Goal: Transaction & Acquisition: Subscribe to service/newsletter

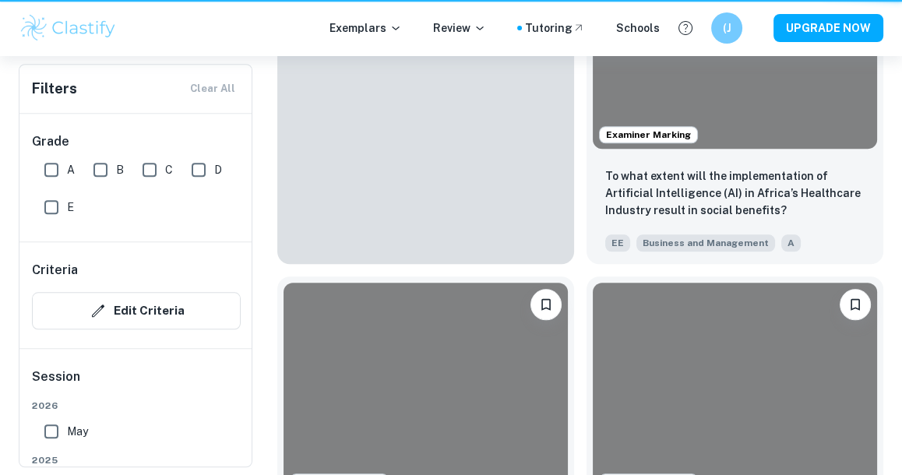
scroll to position [755, 0]
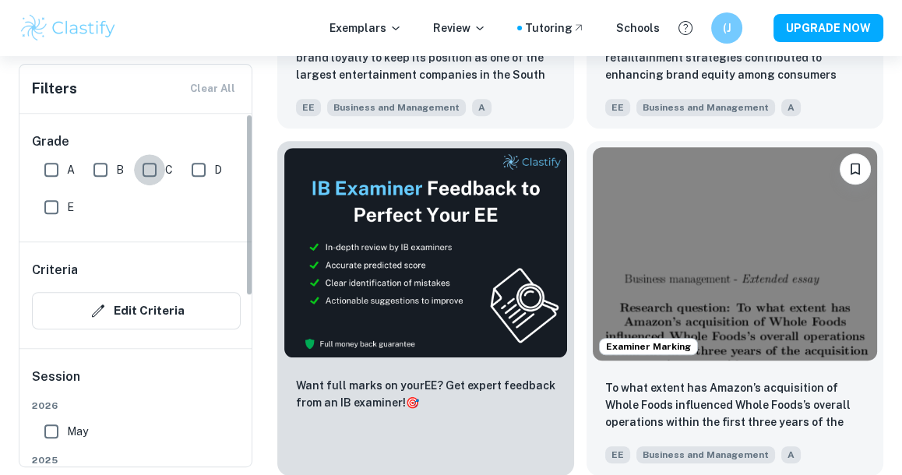
click at [144, 165] on input "C" at bounding box center [149, 169] width 31 height 31
checkbox input "true"
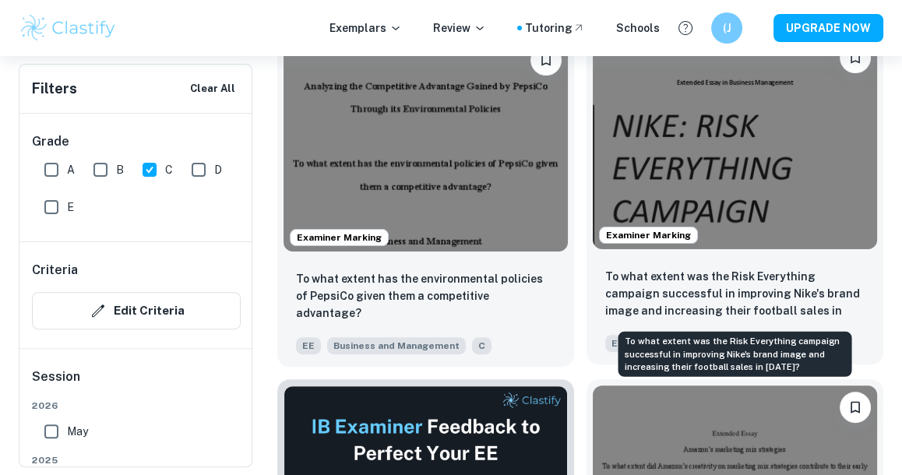
scroll to position [589, 0]
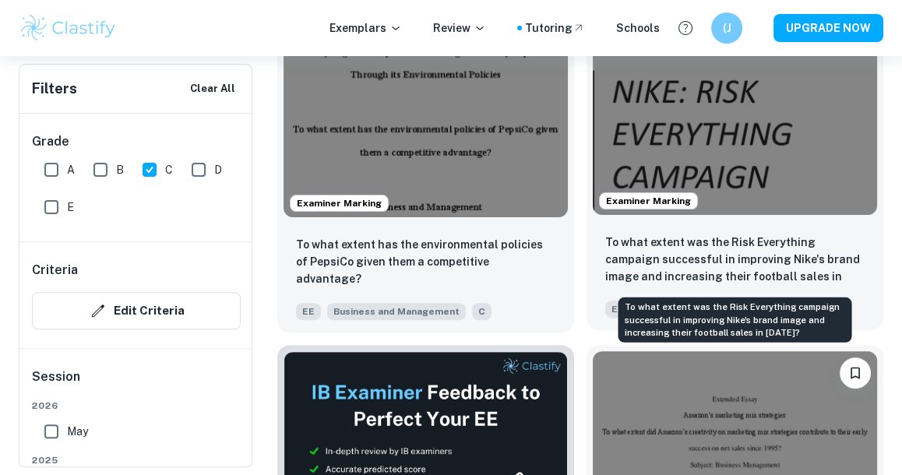
click at [698, 275] on p "To what extent was the Risk Everything campaign successful in improving Nike's …" at bounding box center [734, 260] width 259 height 53
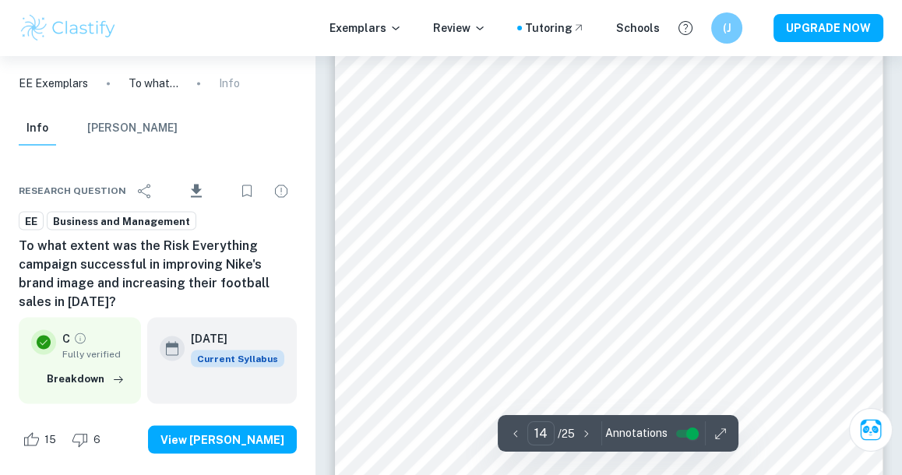
scroll to position [9712, 0]
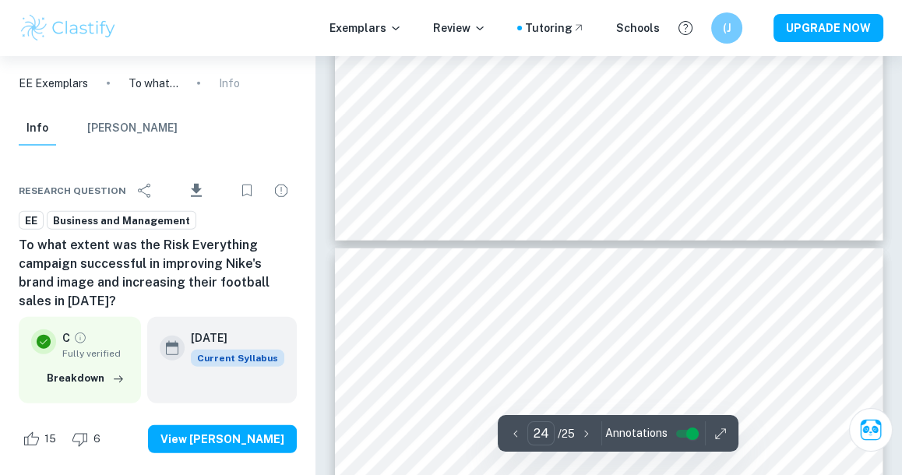
type input "25"
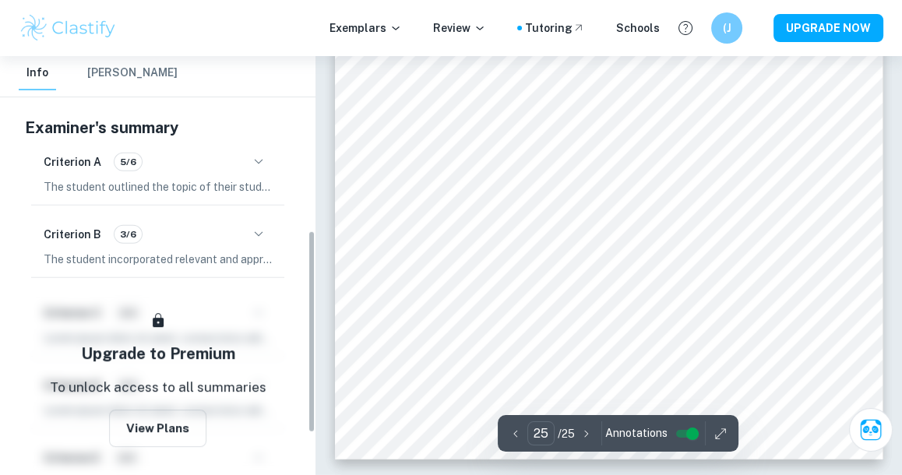
scroll to position [403, 0]
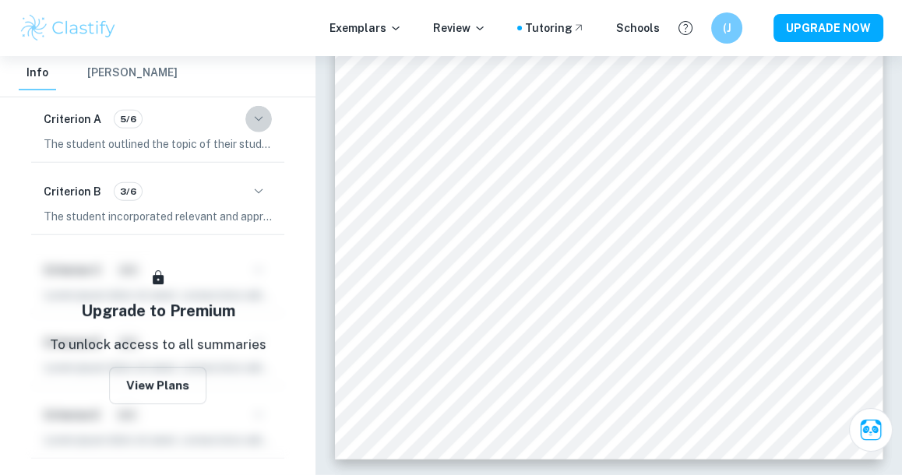
click at [248, 120] on button "button" at bounding box center [258, 119] width 26 height 26
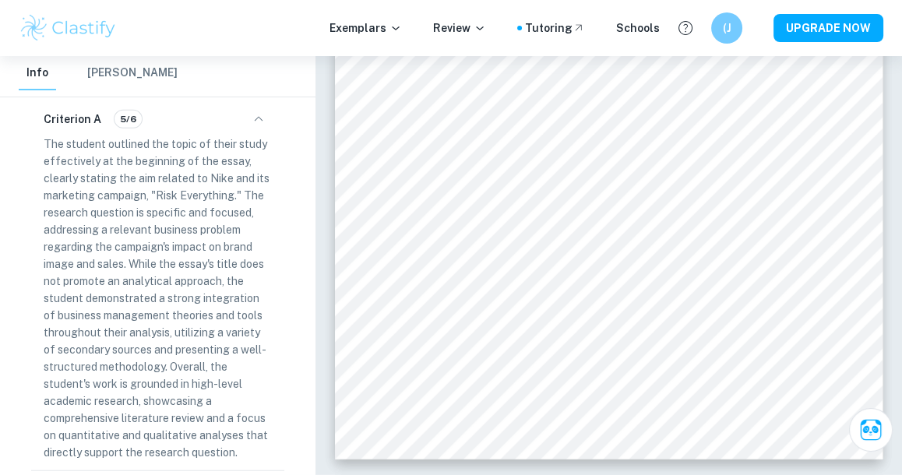
click at [254, 120] on icon "button" at bounding box center [258, 119] width 19 height 19
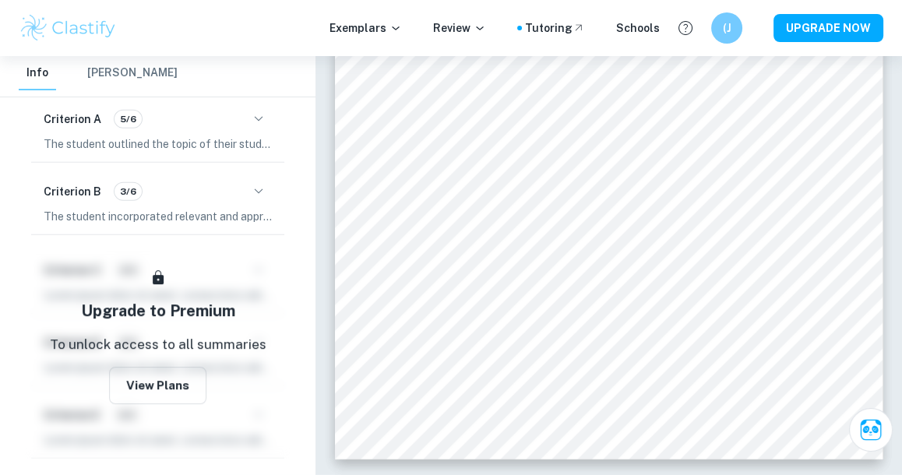
scroll to position [445, 0]
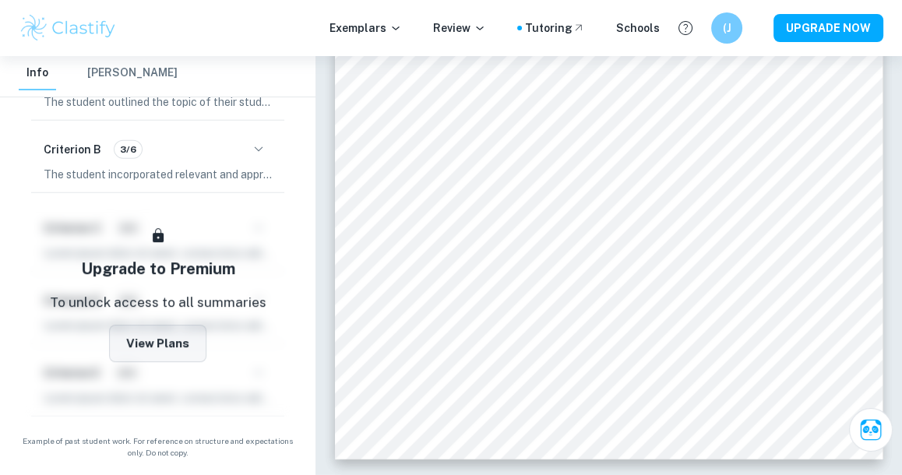
click at [161, 355] on button "View Plans" at bounding box center [157, 343] width 97 height 37
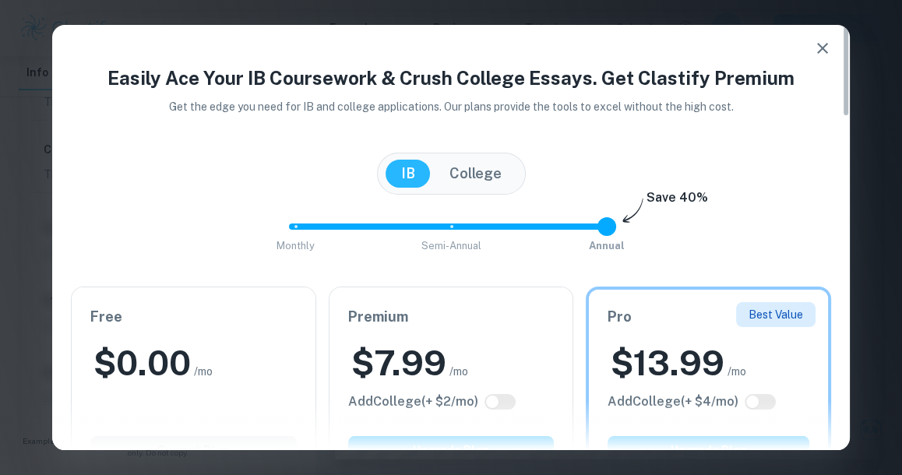
click at [232, 348] on div "$ 0.00 /mo" at bounding box center [193, 363] width 206 height 46
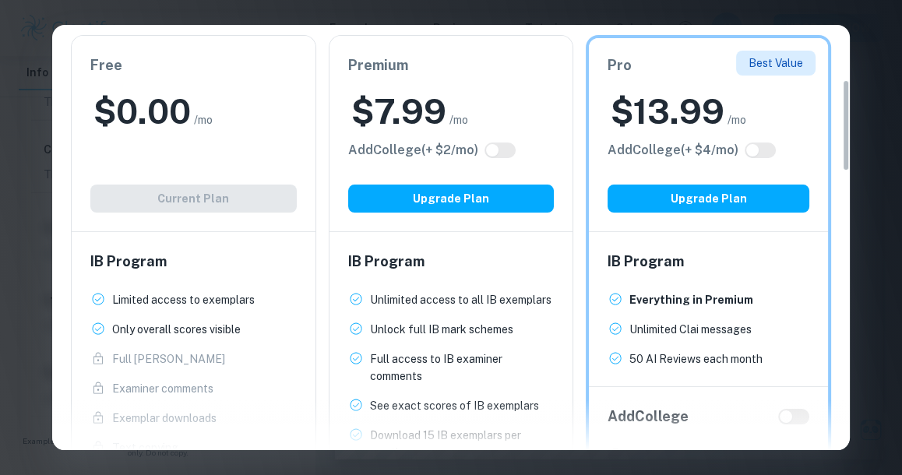
click at [201, 221] on div "Free $ 0.00 /mo Add College (+ $ 2 /mo) Current Plan" at bounding box center [194, 133] width 244 height 195
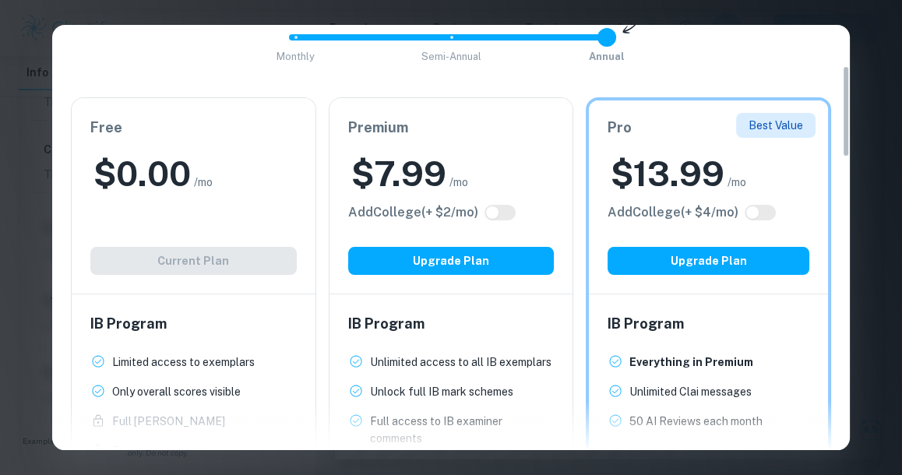
click at [200, 203] on div "Free $ 0.00 /mo Add College (+ $ 2 /mo) Current Plan" at bounding box center [194, 195] width 244 height 195
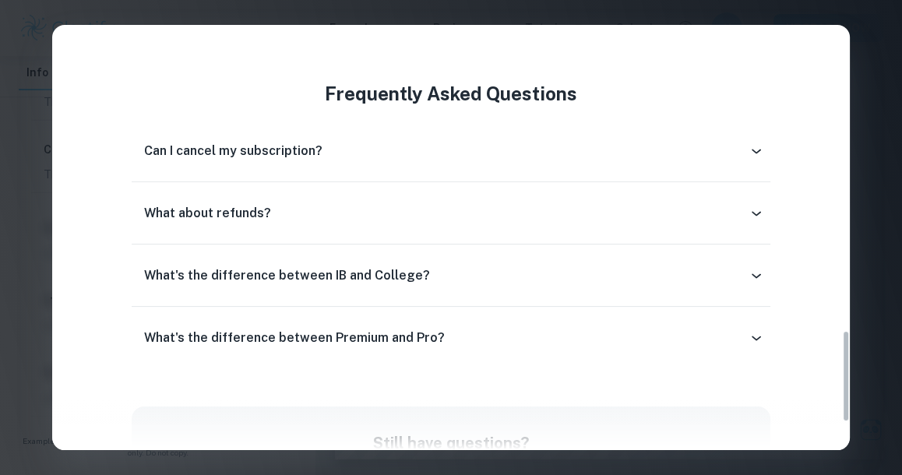
scroll to position [1405, 0]
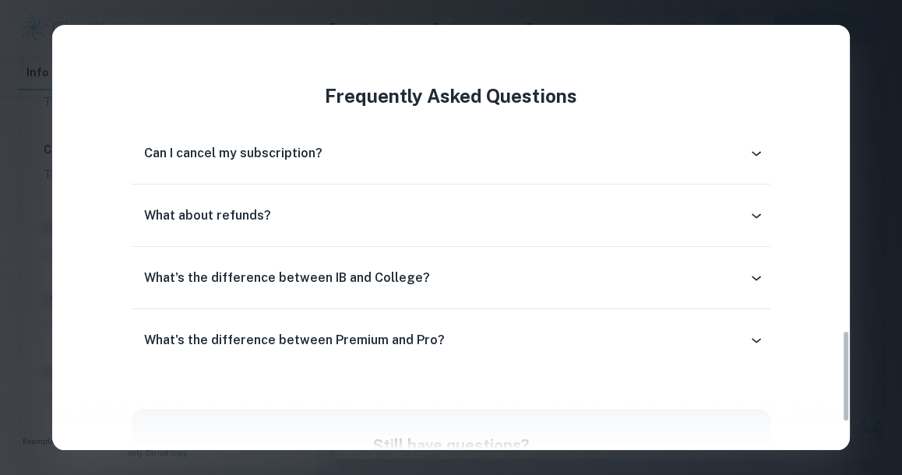
click at [491, 157] on div "Can I cancel my subscription?" at bounding box center [445, 153] width 603 height 19
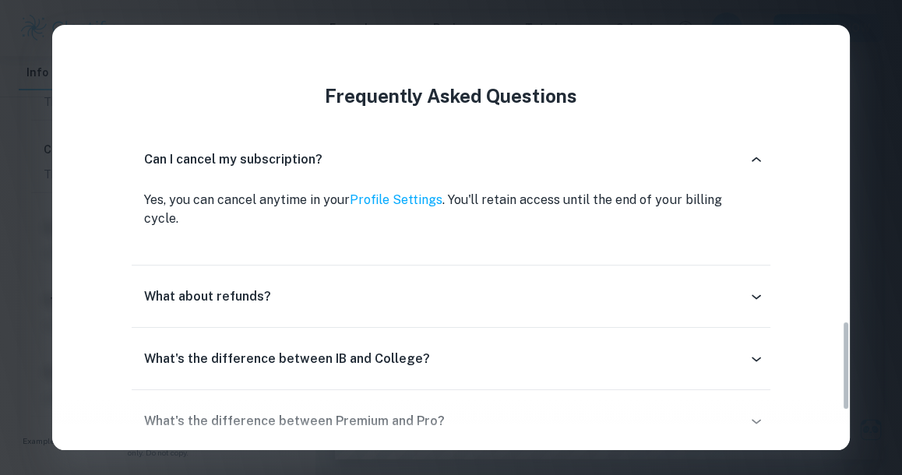
click at [492, 266] on div "What about refunds? If you've been charged but haven't used Clastify Premium (e…" at bounding box center [451, 297] width 638 height 62
click at [492, 278] on div "What about refunds?" at bounding box center [451, 296] width 638 height 37
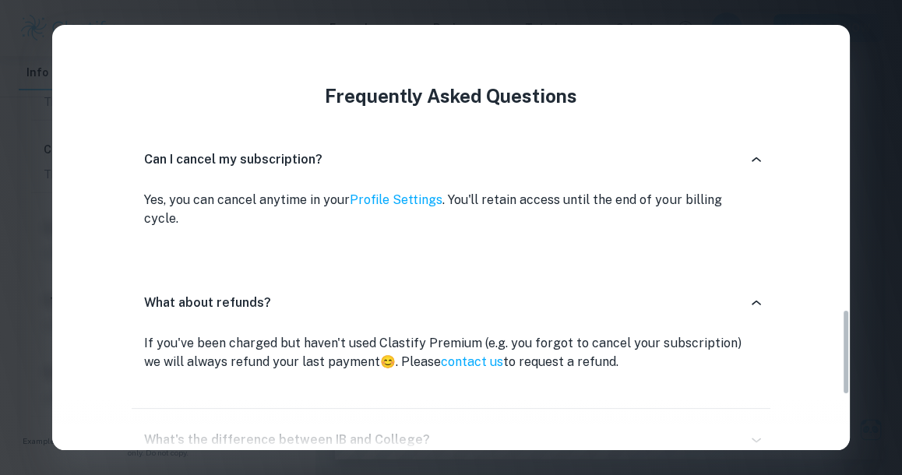
scroll to position [1430, 0]
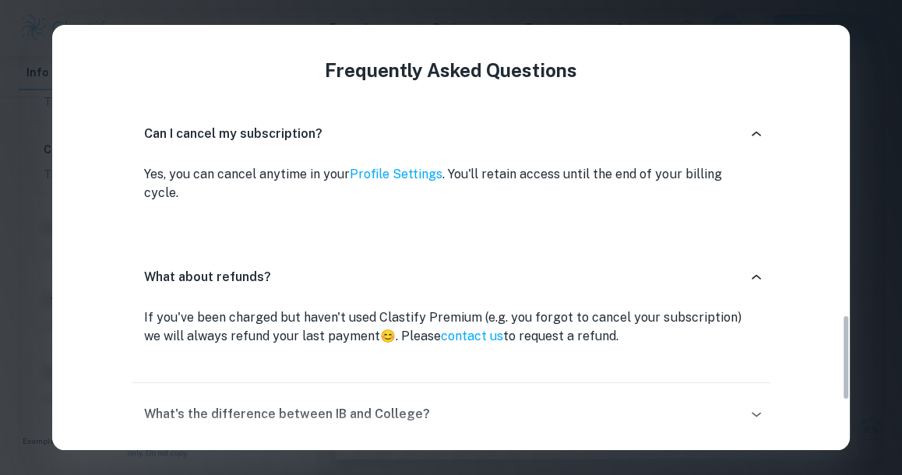
click at [755, 269] on icon at bounding box center [756, 277] width 16 height 16
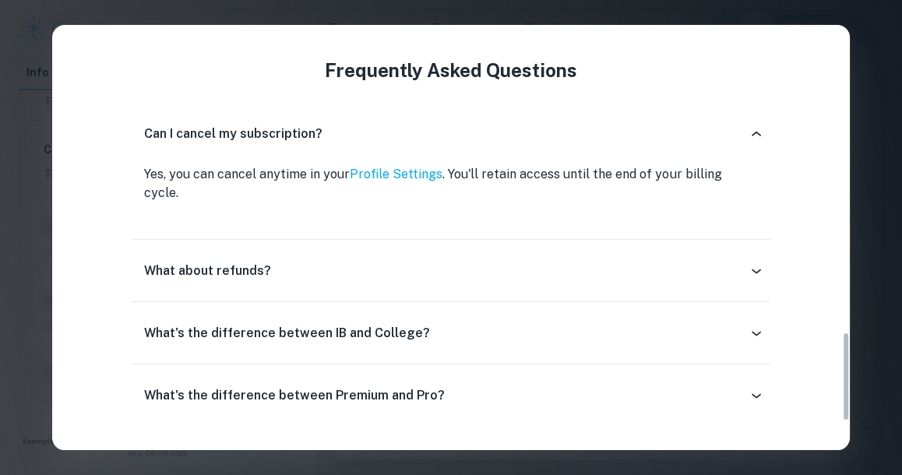
scroll to position [1458, 0]
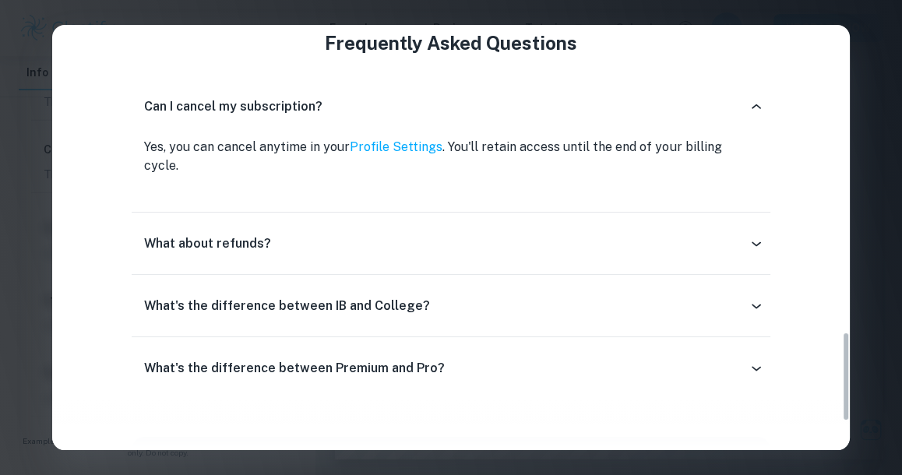
click at [403, 296] on div "What's the difference between IB and College?" at bounding box center [451, 305] width 638 height 37
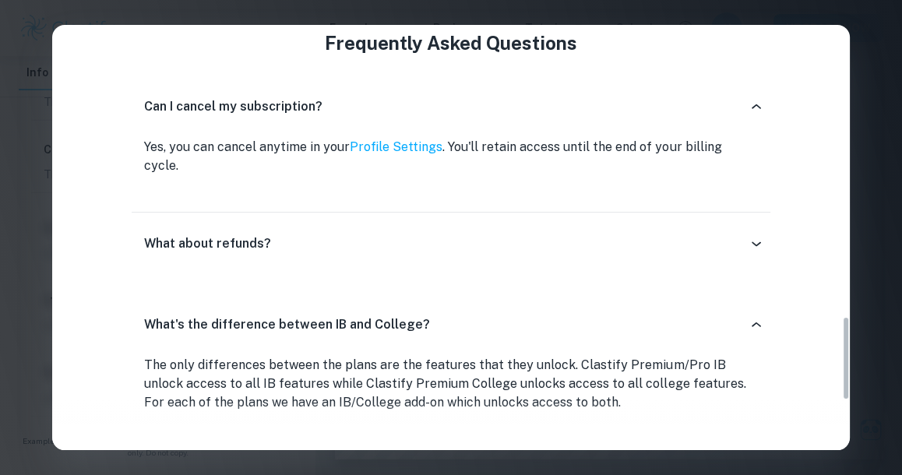
click at [752, 317] on icon at bounding box center [756, 325] width 16 height 16
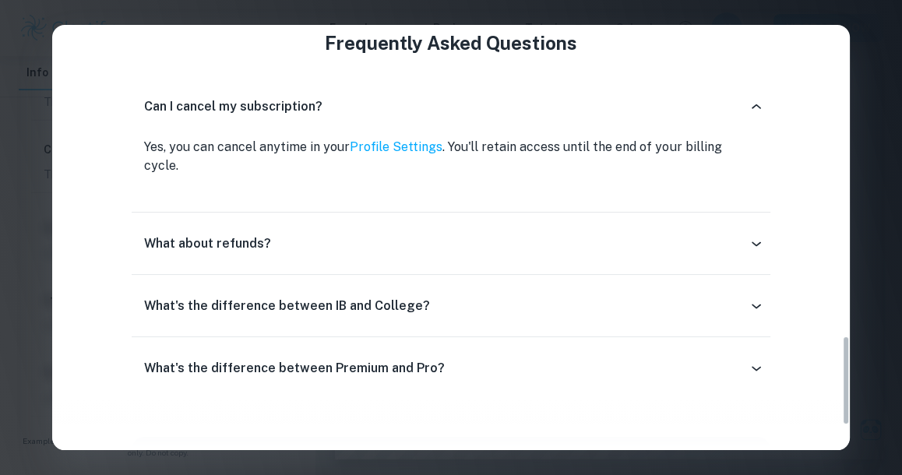
scroll to position [1478, 0]
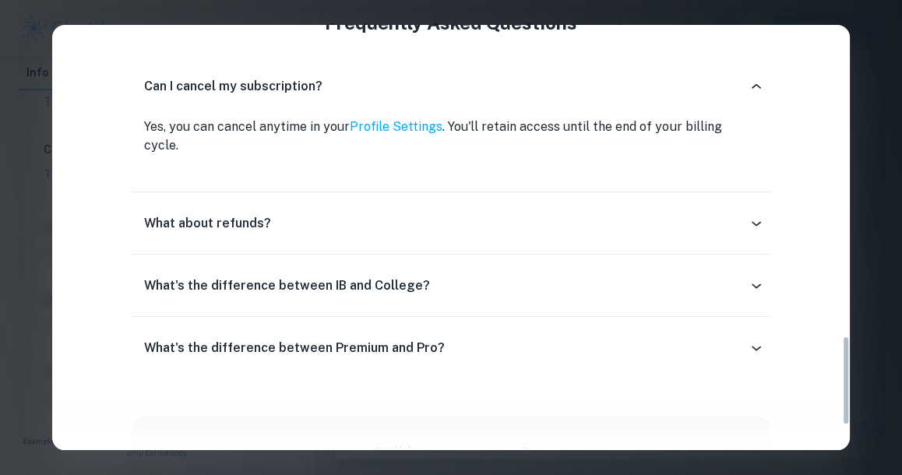
click at [603, 339] on div "What's the difference between Premium and Pro?" at bounding box center [445, 348] width 603 height 19
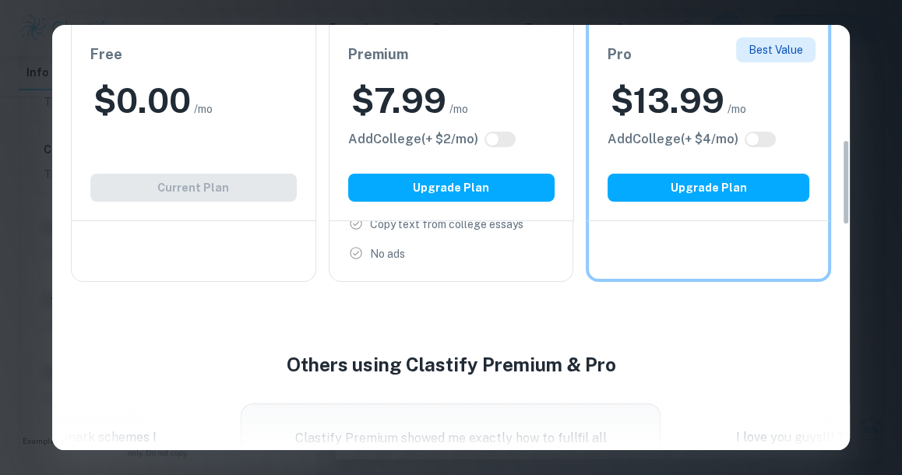
scroll to position [565, 0]
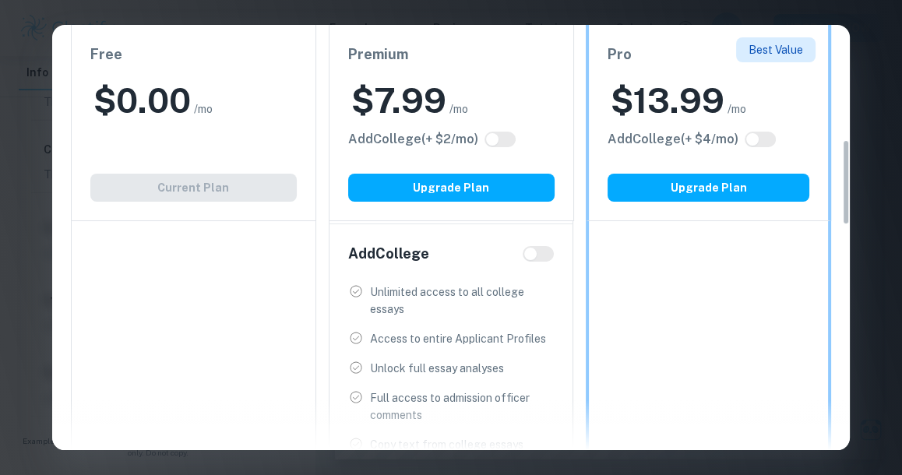
click at [449, 111] on span "/mo" at bounding box center [458, 108] width 19 height 17
click at [465, 78] on div "$ 7.99 /mo" at bounding box center [451, 101] width 206 height 46
click at [506, 136] on input "checkbox" at bounding box center [491, 139] width 37 height 12
checkbox input "true"
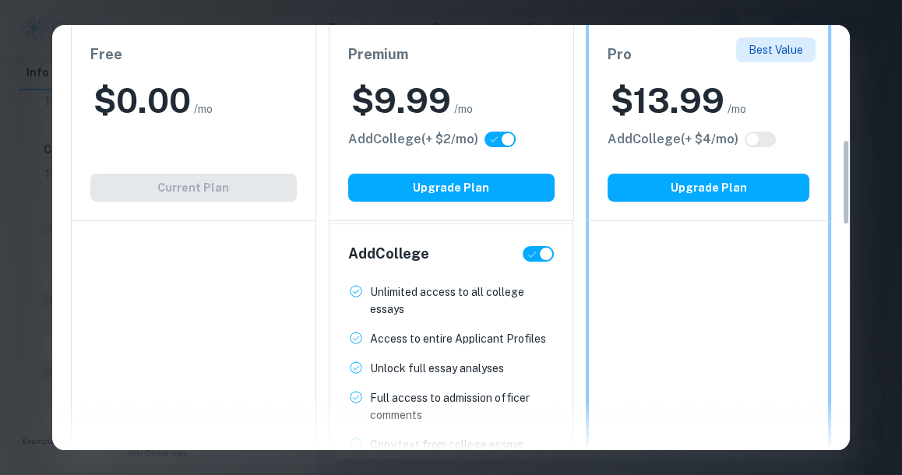
click at [503, 135] on input "checkbox" at bounding box center [507, 139] width 37 height 12
checkbox input "false"
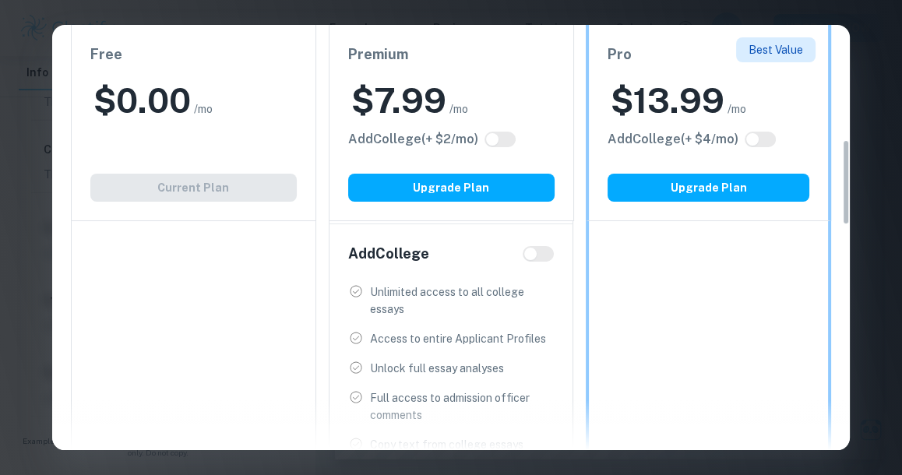
click at [449, 54] on h6 "Premium" at bounding box center [451, 55] width 206 height 22
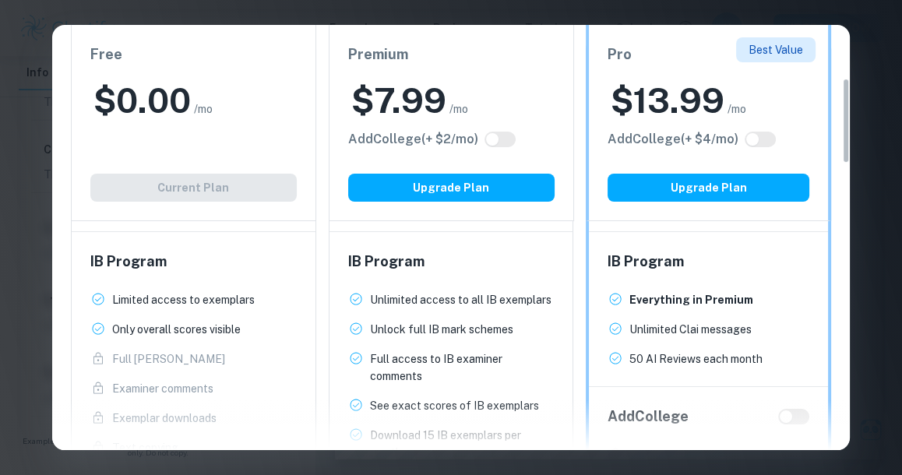
scroll to position [283, 0]
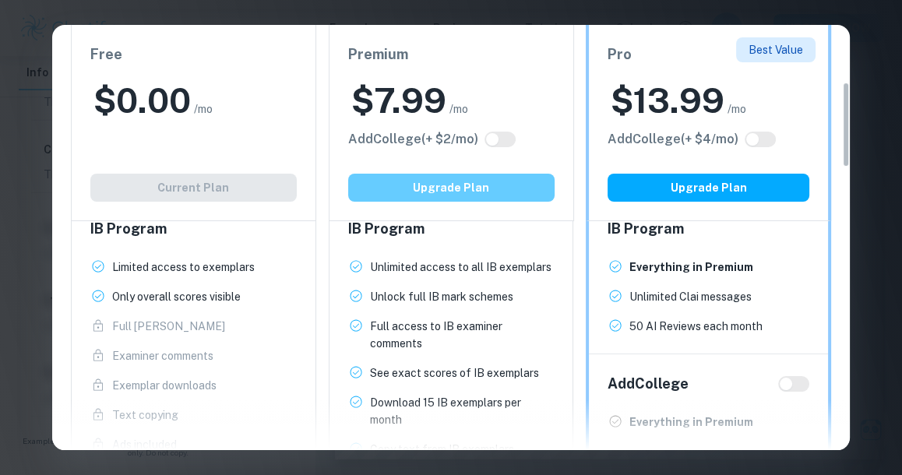
click at [433, 178] on button "Upgrade Plan" at bounding box center [451, 188] width 206 height 28
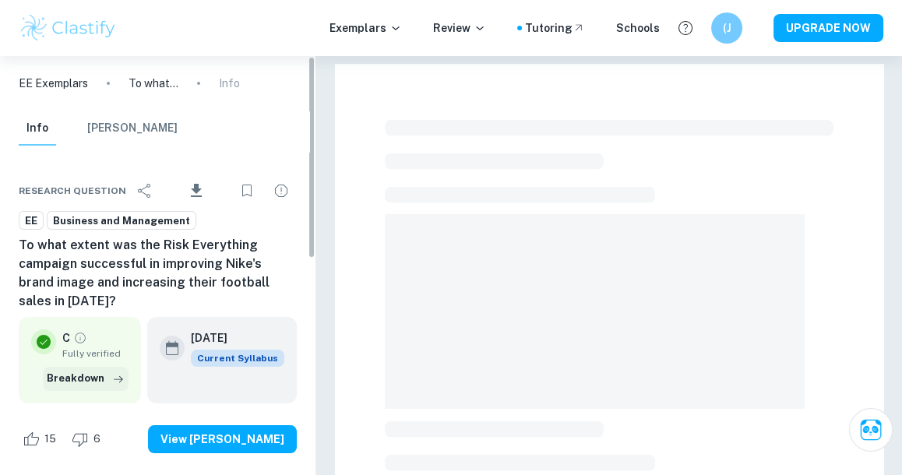
click at [107, 374] on button "Breakdown" at bounding box center [86, 378] width 86 height 23
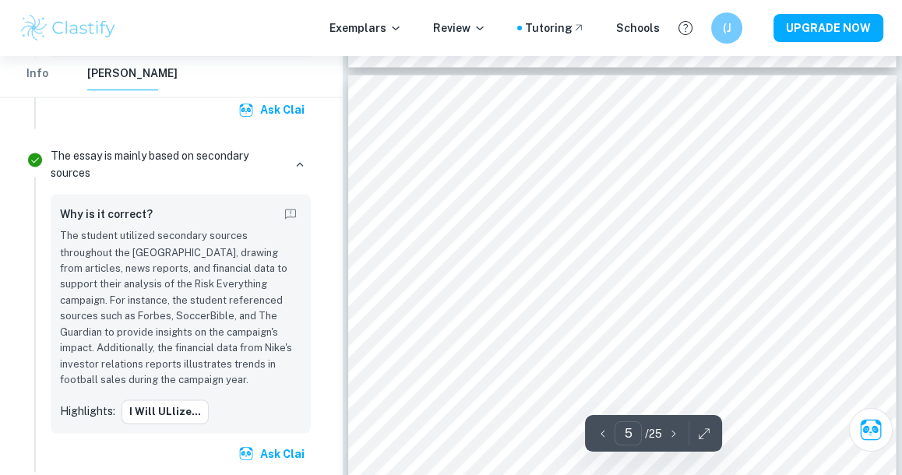
scroll to position [3173, 0]
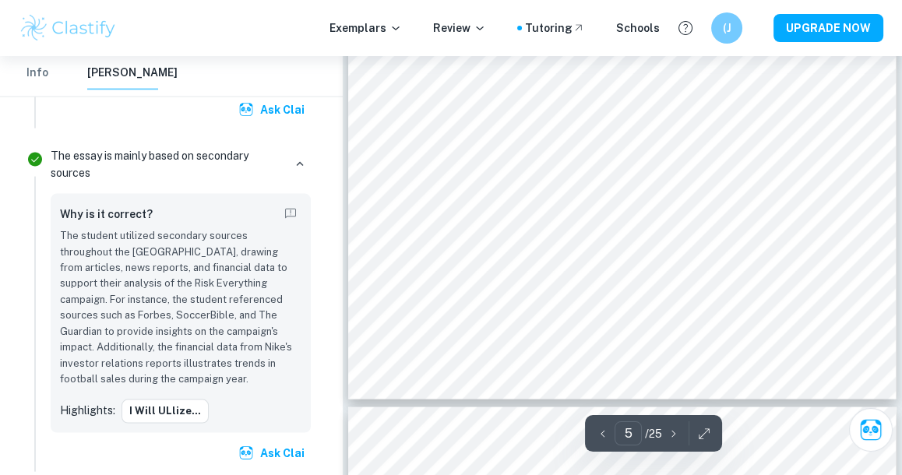
type input "6"
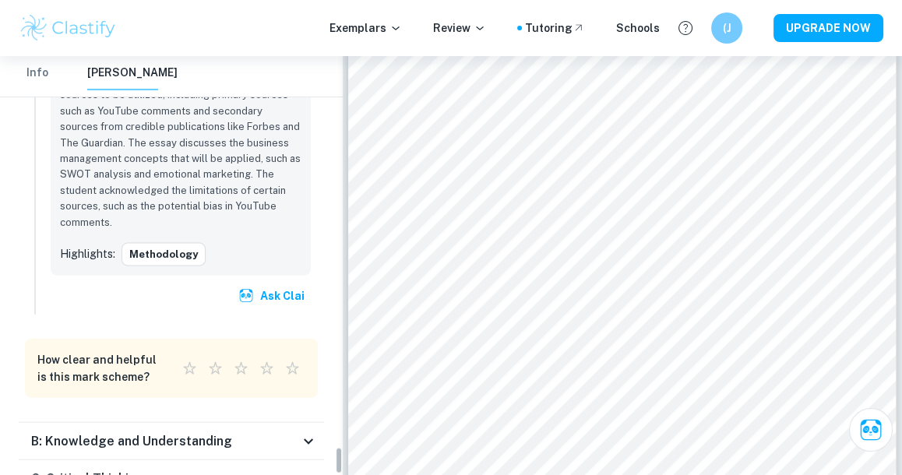
scroll to position [5986, 0]
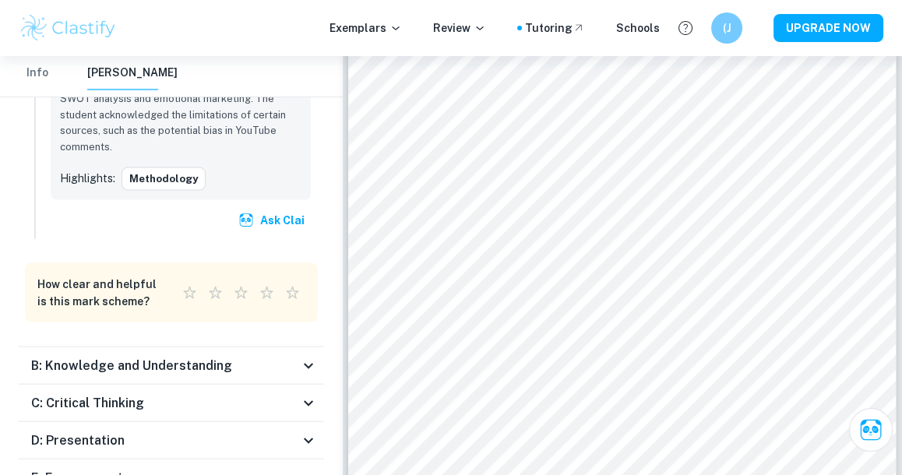
click at [90, 357] on h6 "B: Knowledge and Understanding" at bounding box center [131, 366] width 201 height 19
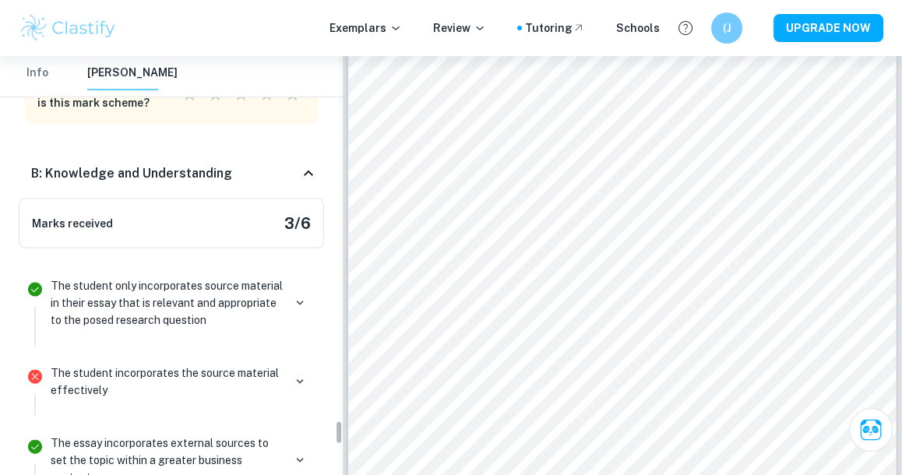
scroll to position [6183, 0]
click at [308, 371] on button "button" at bounding box center [300, 382] width 22 height 22
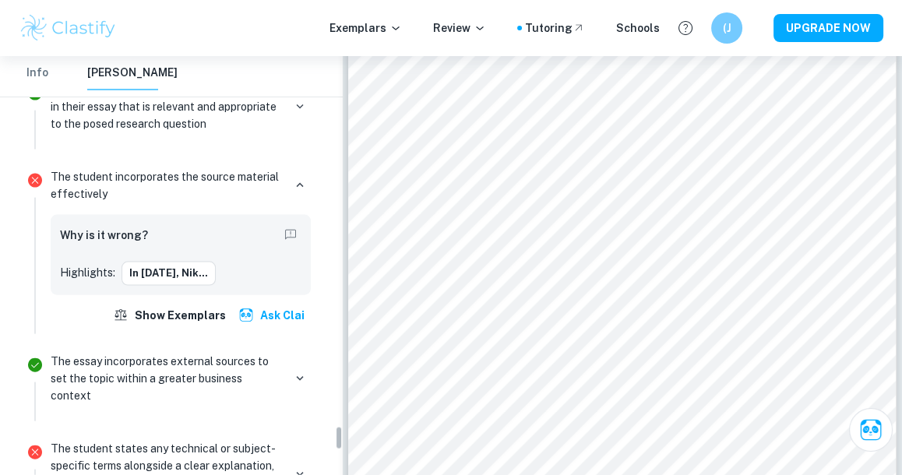
scroll to position [6380, 0]
click at [291, 368] on button "button" at bounding box center [300, 379] width 22 height 22
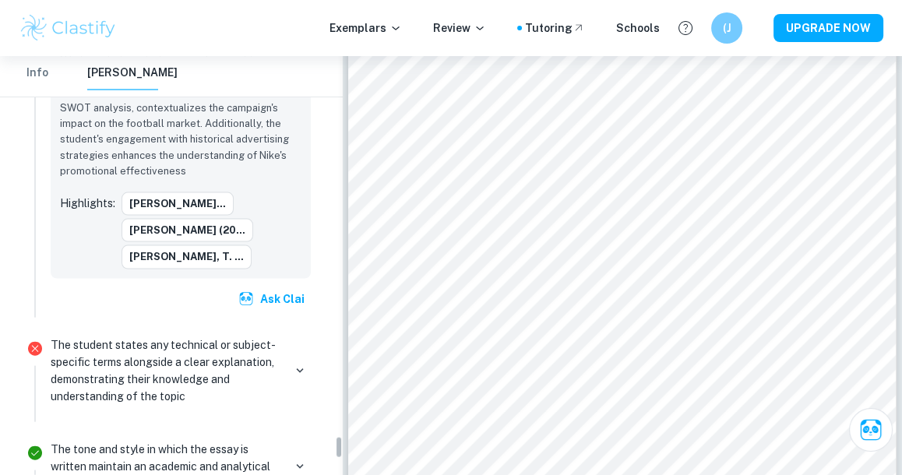
scroll to position [6842, 0]
click at [299, 364] on icon "button" at bounding box center [300, 371] width 14 height 14
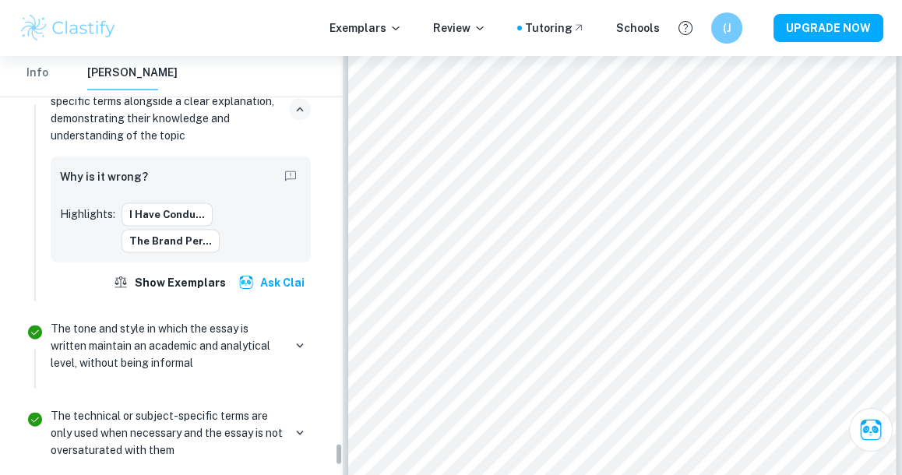
scroll to position [7107, 0]
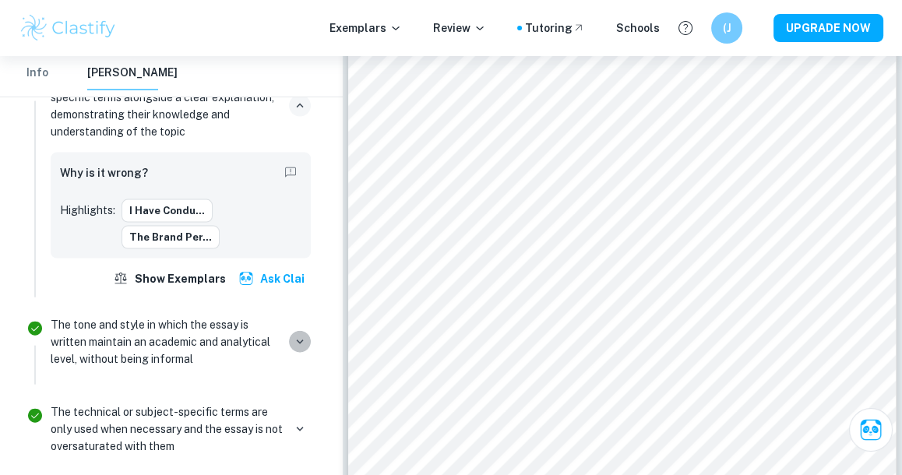
click at [300, 335] on icon "button" at bounding box center [300, 342] width 14 height 14
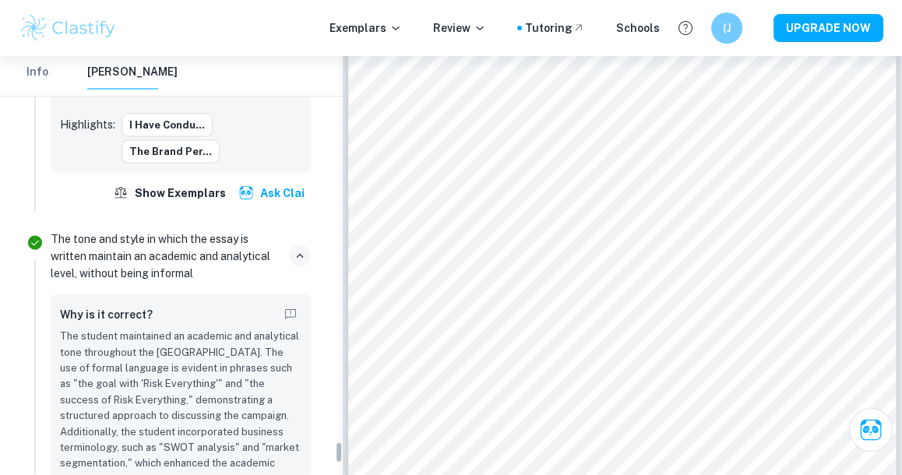
scroll to position [7406, 0]
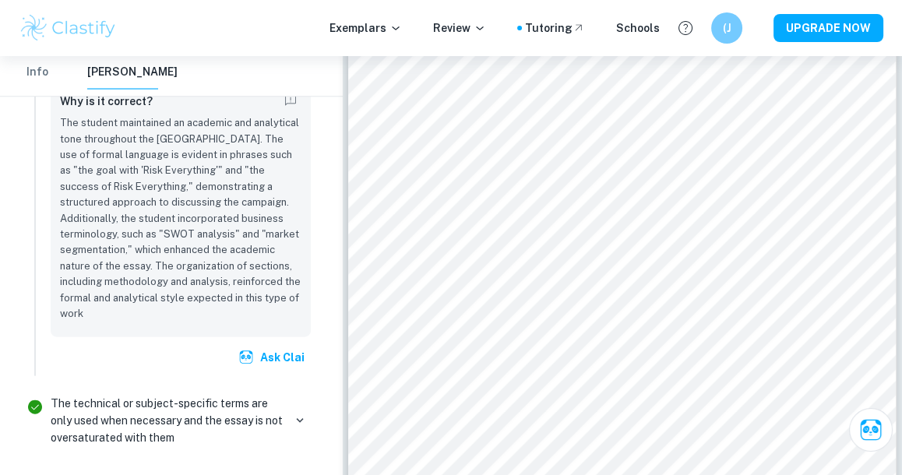
click at [264, 395] on p "The technical or subject-specific terms are only used when necessary and the es…" at bounding box center [167, 420] width 232 height 51
click at [255, 395] on p "The technical or subject-specific terms are only used when necessary and the es…" at bounding box center [167, 420] width 232 height 51
click at [287, 395] on div "The technical or subject-specific terms are only used when necessary and the es…" at bounding box center [181, 420] width 260 height 51
click at [306, 413] on icon "button" at bounding box center [300, 420] width 14 height 14
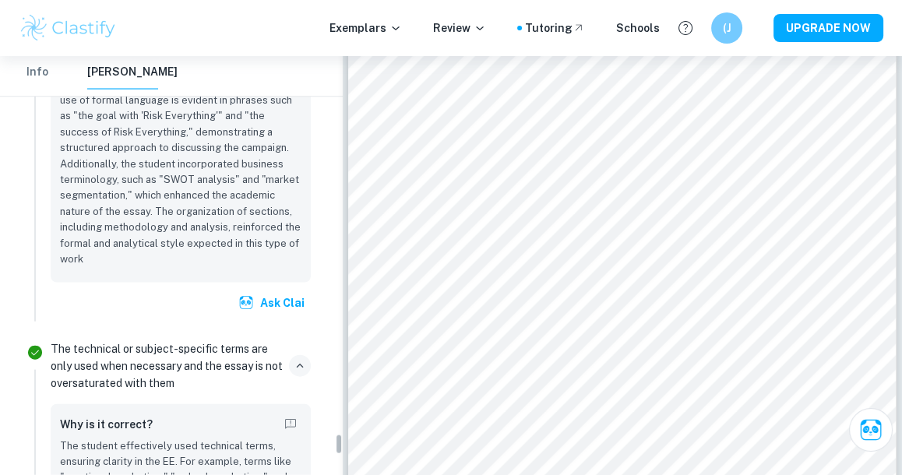
scroll to position [7477, 0]
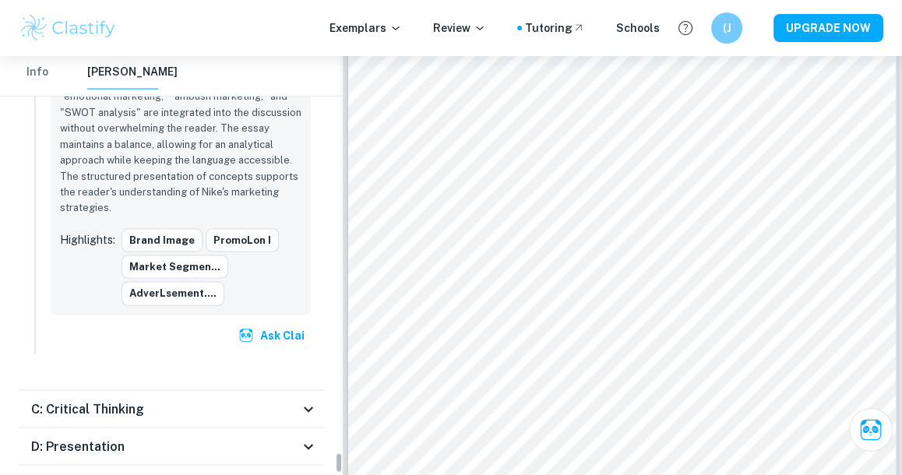
click at [170, 391] on div "C: Critical Thinking" at bounding box center [171, 409] width 305 height 37
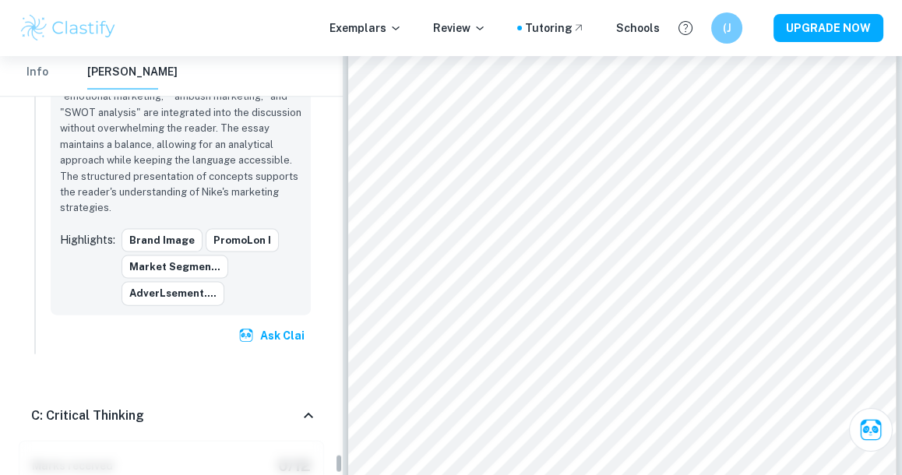
scroll to position [8576, 0]
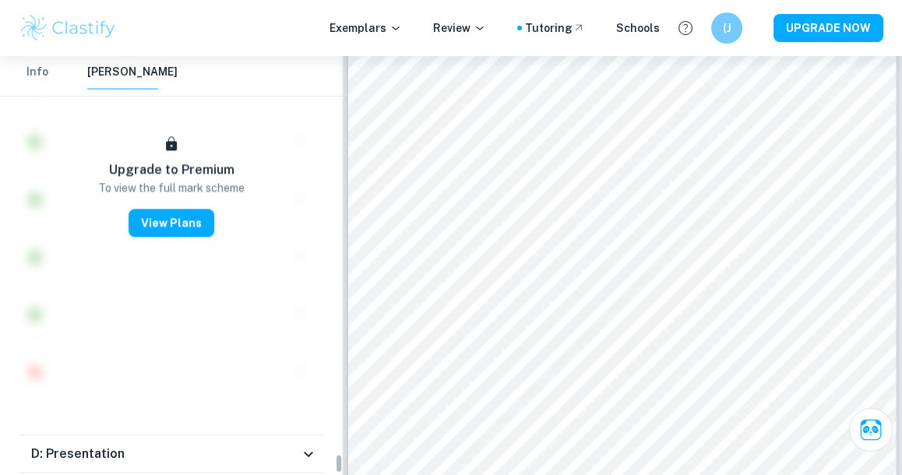
click at [146, 294] on div "Marks received 0 / 12 Upgrade to Premium To view the full mark scheme View Plans" at bounding box center [171, 65] width 305 height 718
